Goal: Task Accomplishment & Management: Use online tool/utility

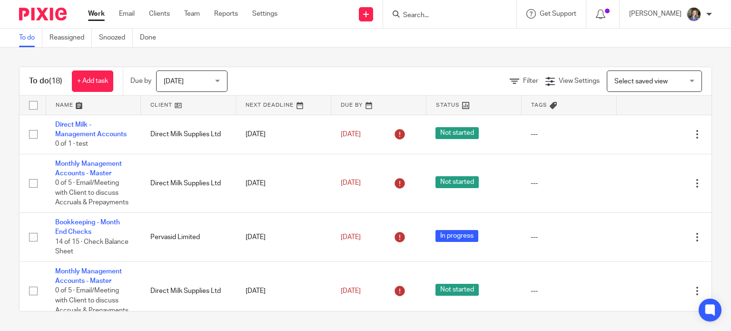
click at [213, 82] on span "Today" at bounding box center [189, 81] width 50 height 20
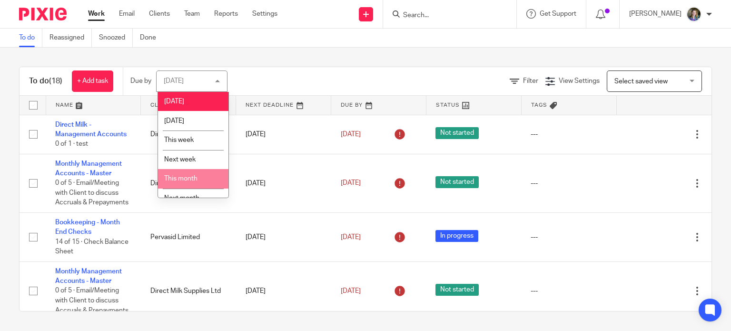
click at [212, 178] on li "This month" at bounding box center [193, 179] width 70 height 20
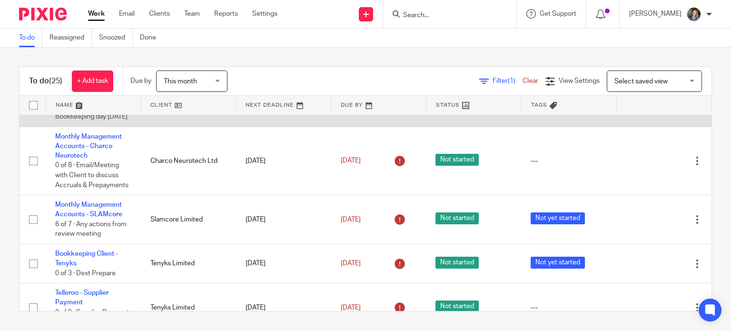
scroll to position [667, 0]
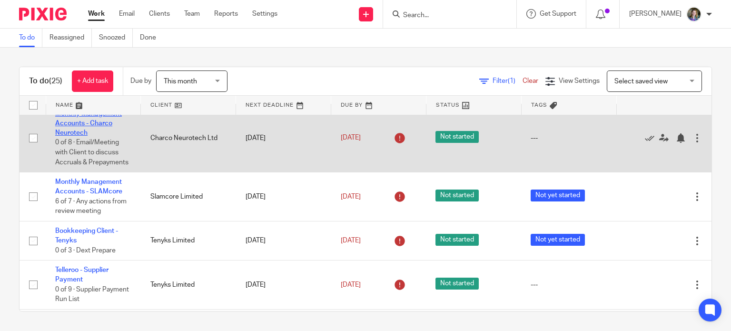
click at [90, 137] on link "Monthly Management Accounts - Charco Neurotech" at bounding box center [88, 123] width 67 height 26
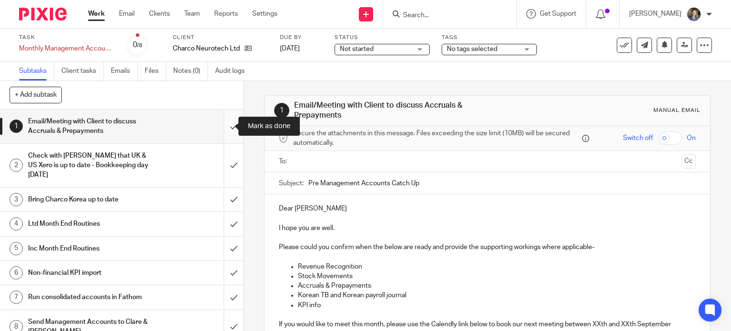
click at [225, 127] on input "submit" at bounding box center [121, 127] width 243 height 34
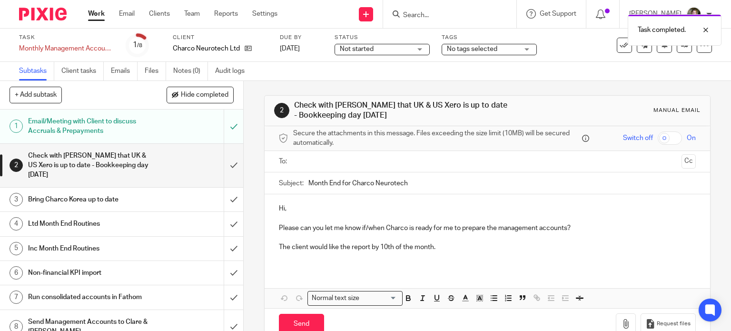
click at [159, 204] on div "Bring Charco Korea up to date" at bounding box center [121, 199] width 186 height 14
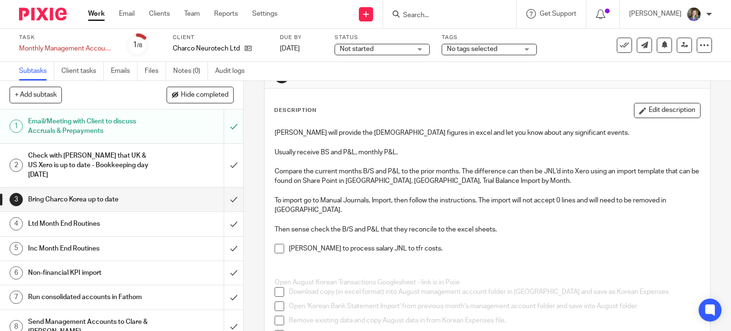
scroll to position [95, 0]
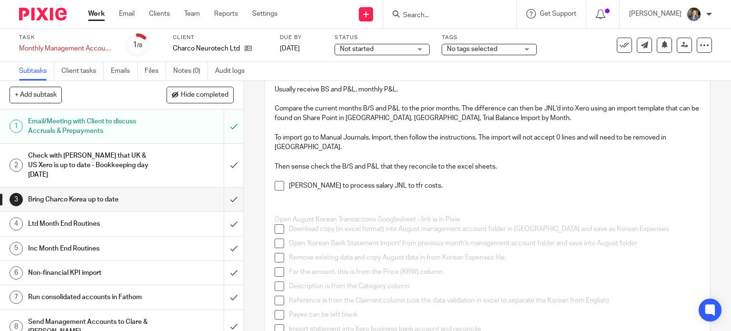
click at [277, 181] on span at bounding box center [280, 186] width 10 height 10
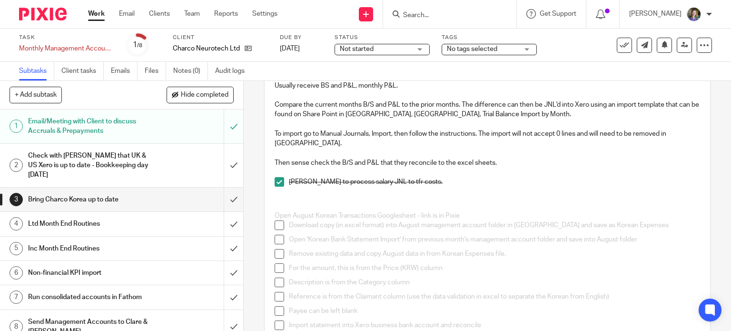
scroll to position [0, 0]
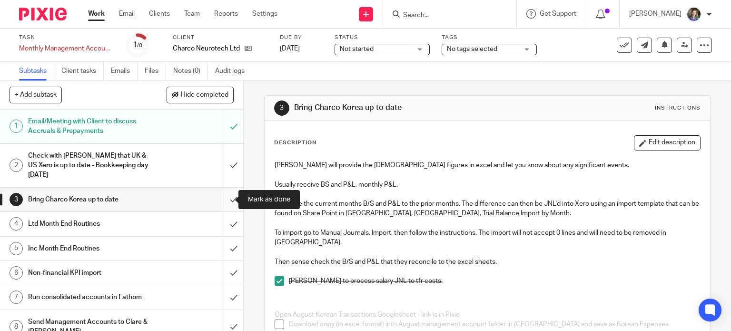
click at [222, 200] on input "submit" at bounding box center [121, 200] width 243 height 24
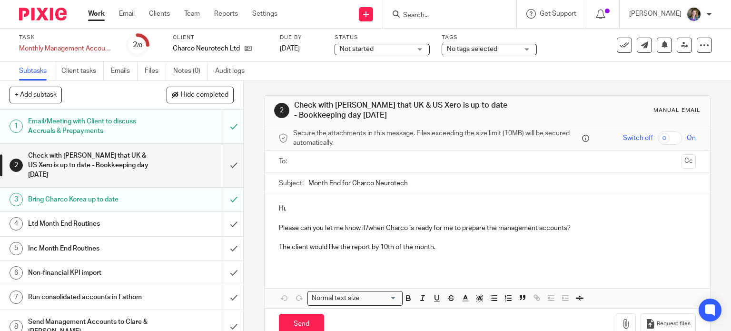
click at [179, 227] on div "Ltd Month End Routines" at bounding box center [121, 224] width 186 height 14
